Goal: Task Accomplishment & Management: Manage account settings

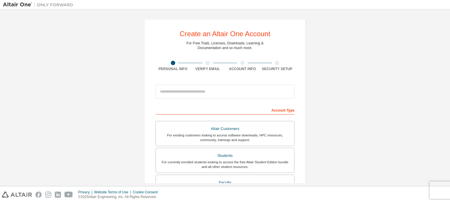
click at [289, 83] on div at bounding box center [224, 92] width 139 height 20
click at [192, 98] on input "email" at bounding box center [224, 92] width 139 height 14
type input "**********"
click at [249, 105] on form "**********" at bounding box center [224, 196] width 139 height 229
click at [269, 109] on div "Account Type" at bounding box center [224, 109] width 139 height 9
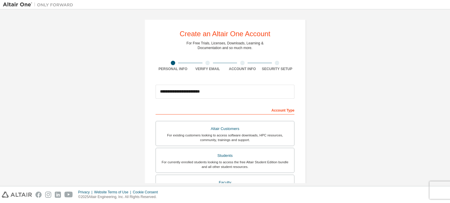
click at [281, 111] on div "Account Type" at bounding box center [224, 109] width 139 height 9
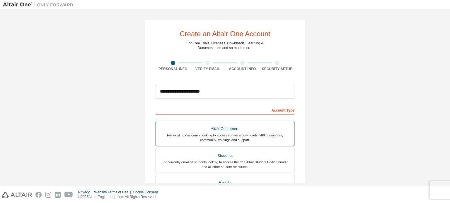
scroll to position [80, 0]
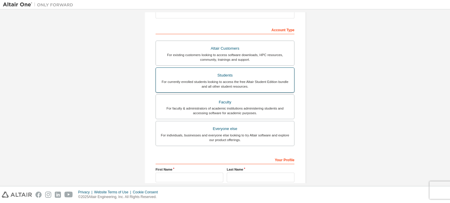
click at [211, 83] on div "For currently enrolled students looking to access the free Altair Student Editi…" at bounding box center [224, 84] width 131 height 9
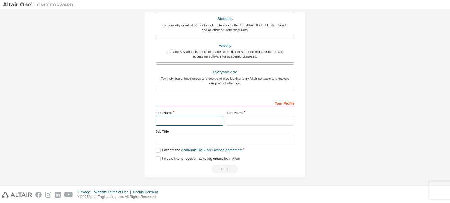
click at [185, 119] on input "text" at bounding box center [189, 121] width 68 height 10
type input "*****"
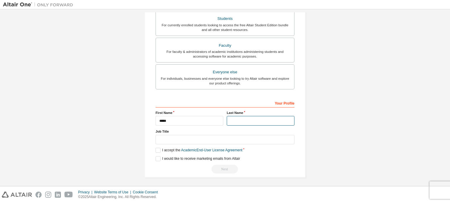
click at [242, 123] on input "text" at bounding box center [261, 121] width 68 height 10
type input "**********"
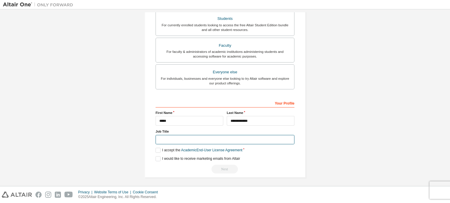
click at [209, 136] on input "text" at bounding box center [224, 140] width 139 height 10
click at [169, 138] on input "text" at bounding box center [224, 140] width 139 height 10
type input "*******"
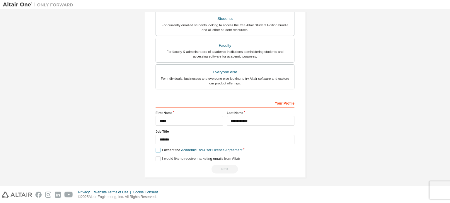
click at [155, 148] on label "I accept the Academic End-User License Agreement" at bounding box center [198, 150] width 87 height 5
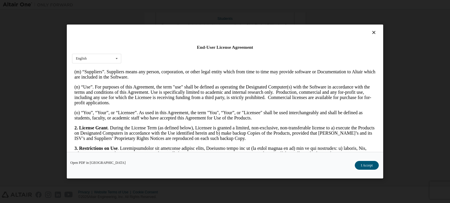
scroll to position [411, 0]
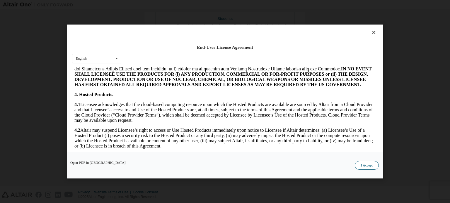
click at [368, 165] on button "I Accept" at bounding box center [366, 165] width 24 height 9
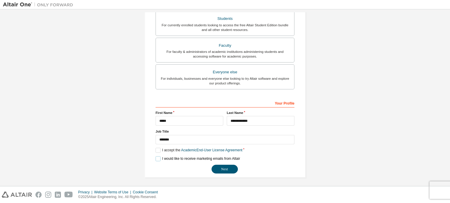
click at [157, 158] on label "I would like to receive marketing emails from Altair" at bounding box center [197, 159] width 84 height 5
click at [222, 170] on button "Next" at bounding box center [224, 169] width 26 height 9
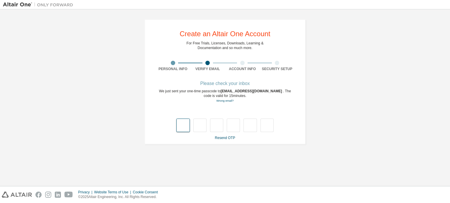
scroll to position [0, 0]
click at [187, 127] on input "text" at bounding box center [182, 125] width 13 height 13
type input "*"
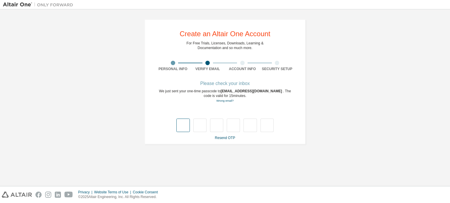
type input "*"
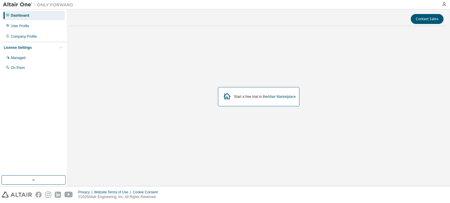
click at [249, 92] on div "Start a free trial in the Altair Marketplace" at bounding box center [259, 96] width 82 height 19
click at [444, 2] on icon "button" at bounding box center [443, 4] width 5 height 5
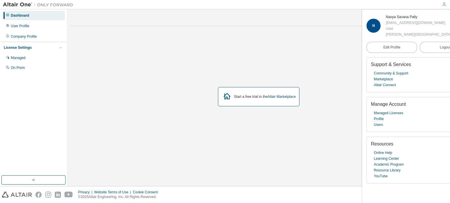
click at [317, 17] on div "Contact Sales" at bounding box center [258, 19] width 369 height 10
click at [327, 41] on div "Start a free trial in the Altair Marketplace" at bounding box center [258, 97] width 376 height 132
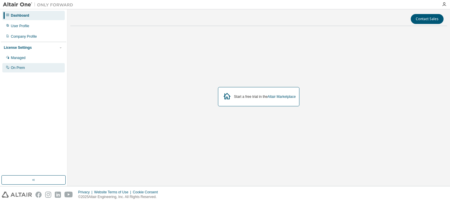
click at [19, 68] on div "On Prem" at bounding box center [18, 68] width 14 height 5
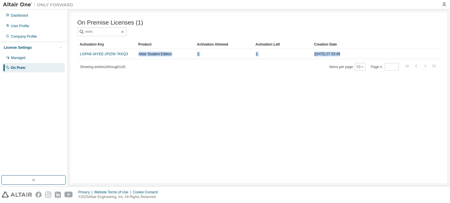
drag, startPoint x: 124, startPoint y: 56, endPoint x: 73, endPoint y: 62, distance: 51.6
click at [73, 62] on div "On Premise Licenses (1) Clear Load Save Save As Field Operator Value Select fil…" at bounding box center [258, 97] width 376 height 171
click at [103, 69] on span "Showing entries 1 through 1 of 1" at bounding box center [103, 67] width 46 height 4
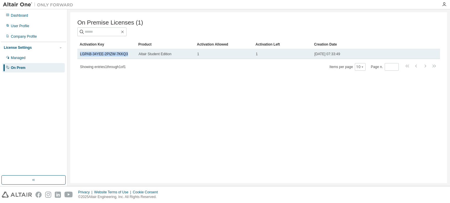
drag, startPoint x: 78, startPoint y: 55, endPoint x: 128, endPoint y: 57, distance: 49.8
click at [128, 57] on td "LGPAB-34YEE-2PIZW-7KKQ3" at bounding box center [106, 54] width 59 height 10
copy link "LGPAB-34YEE-2PIZW-7KKQ3"
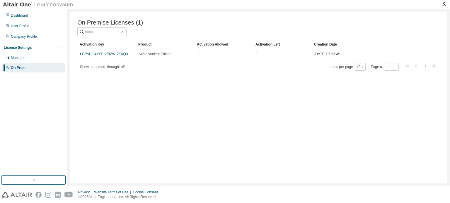
click at [264, 25] on div "On Premise Licenses (1)" at bounding box center [258, 22] width 362 height 7
